Goal: Transaction & Acquisition: Purchase product/service

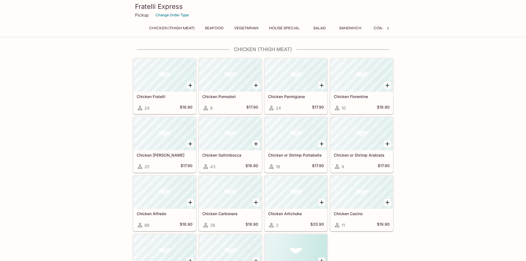
scroll to position [140, 0]
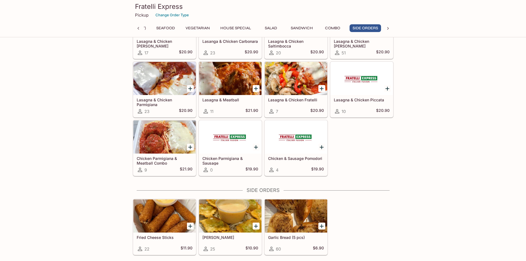
scroll to position [912, 0]
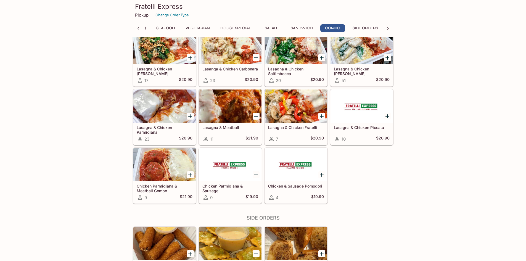
click at [321, 174] on icon "Add Chicken & Sausage Pomodori" at bounding box center [322, 175] width 7 height 7
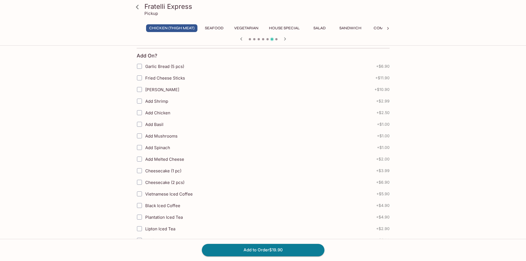
scroll to position [111, 0]
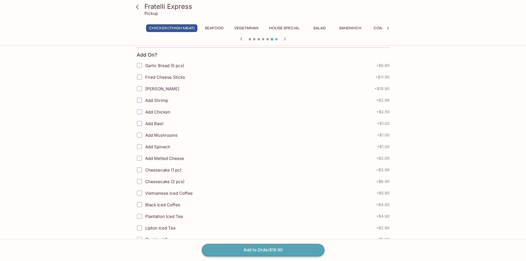
click at [274, 253] on button "Add to Order $19.90" at bounding box center [263, 250] width 123 height 12
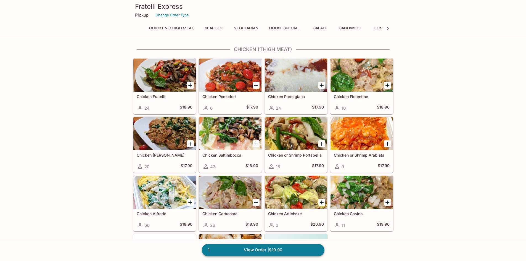
click at [264, 250] on link "1 View Order | $19.90" at bounding box center [263, 250] width 123 height 12
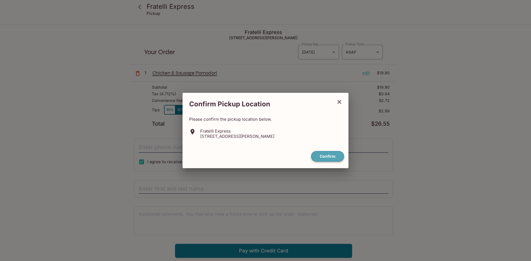
click at [326, 156] on button "Confirm" at bounding box center [327, 156] width 33 height 11
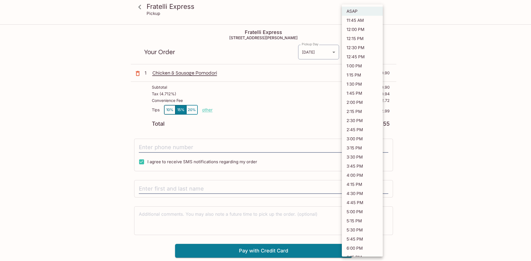
click at [377, 52] on body "Fratelli Express Pickup Fratelli Express [STREET_ADDRESS][PERSON_NAME] Your Ord…" at bounding box center [265, 155] width 531 height 261
click at [356, 30] on li "12:00 PM" at bounding box center [362, 29] width 41 height 9
type input "[DATE]T22:00:37.000000Z"
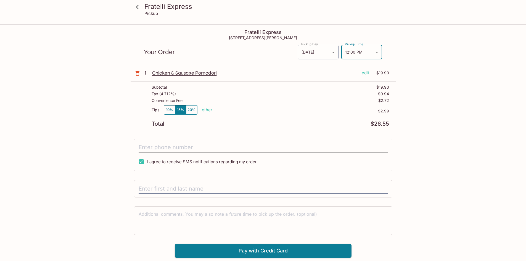
click at [175, 149] on input "tel" at bounding box center [263, 147] width 249 height 11
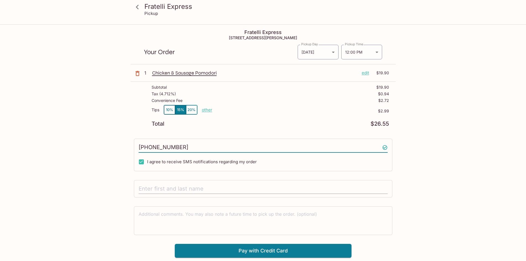
type input "[PHONE_NUMBER]"
click at [166, 188] on input "text" at bounding box center [263, 189] width 249 height 11
type input "b"
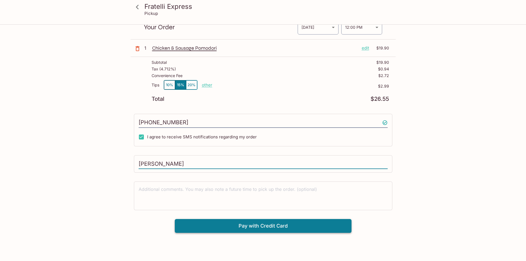
type input "[PERSON_NAME]"
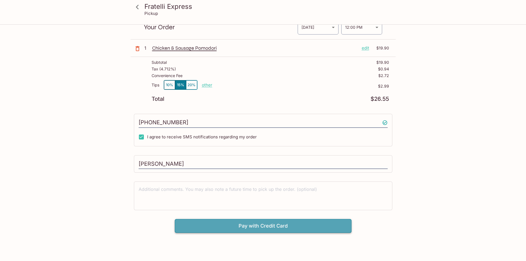
click at [271, 225] on button "Pay with Credit Card" at bounding box center [263, 226] width 177 height 14
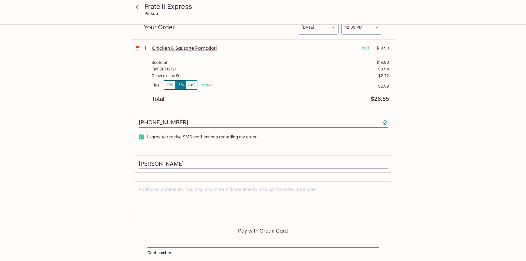
scroll to position [80, 0]
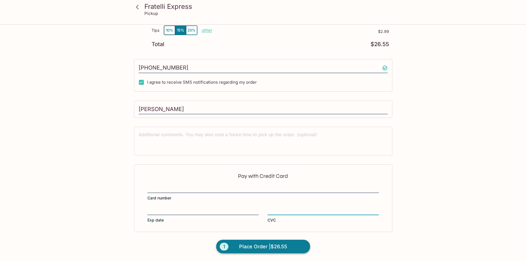
click at [259, 245] on span "Place Order | $26.55" at bounding box center [263, 246] width 48 height 9
